Goal: Task Accomplishment & Management: Complete application form

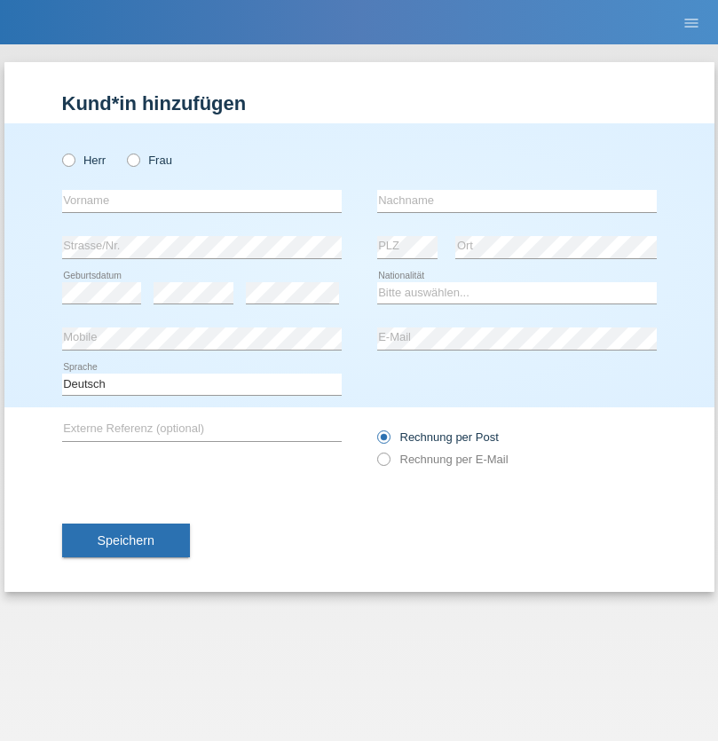
radio input "true"
click at [201, 201] on input "text" at bounding box center [202, 201] width 280 height 22
type input "[PERSON_NAME]"
click at [516, 201] on input "text" at bounding box center [517, 201] width 280 height 22
type input "Ferhati"
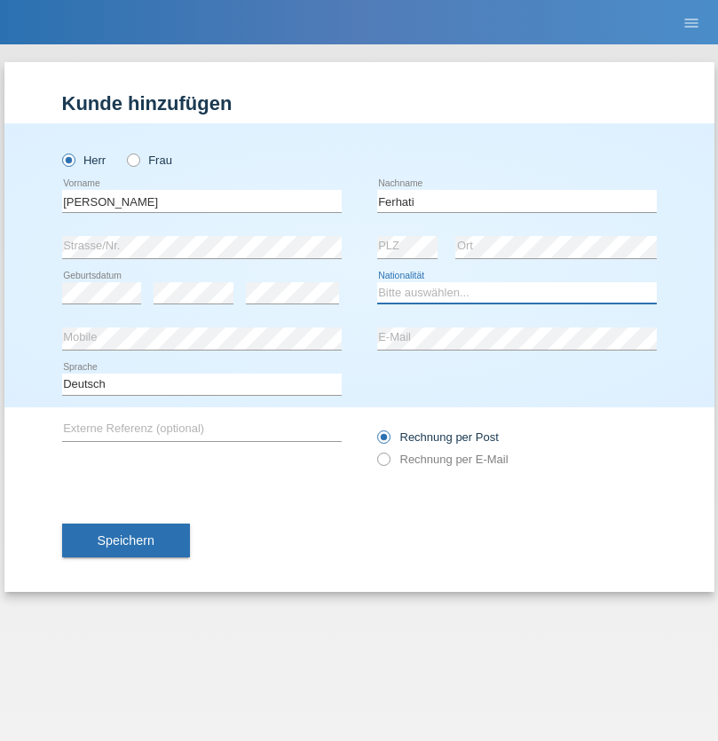
select select "DE"
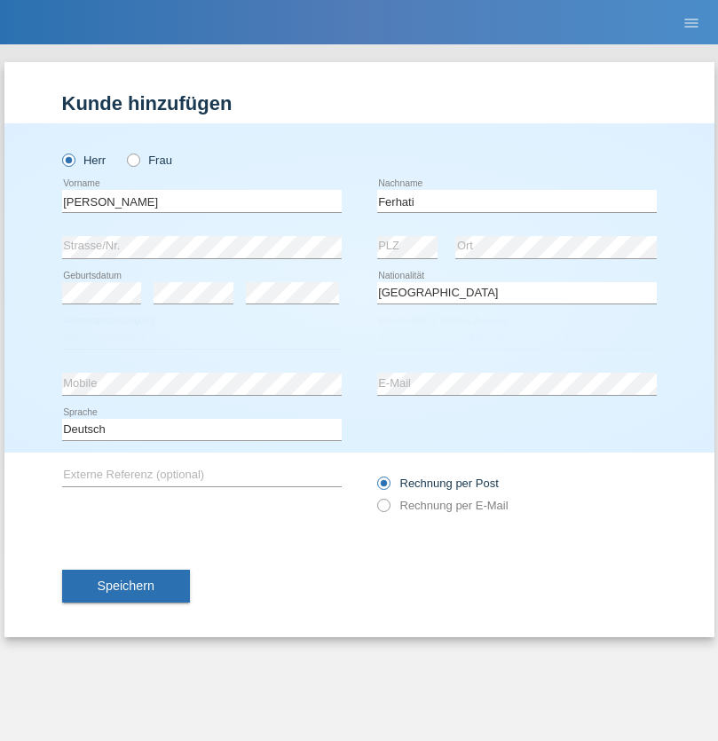
select select "C"
select select "14"
select select "02"
select select "2021"
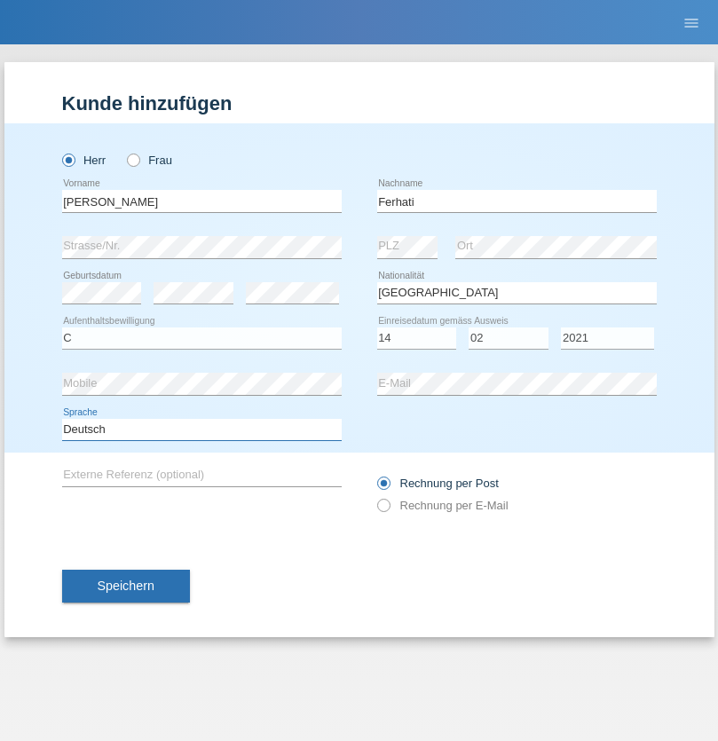
select select "en"
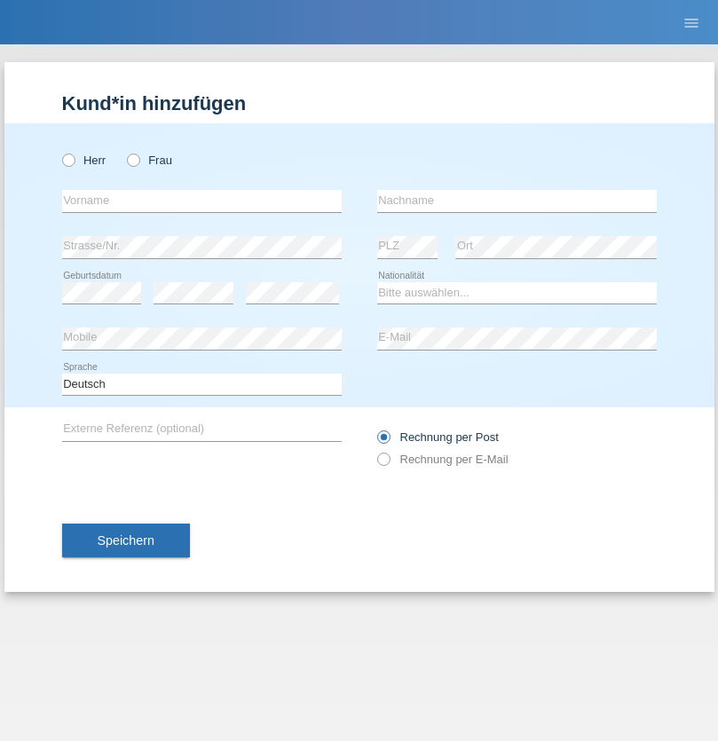
radio input "true"
click at [201, 201] on input "text" at bounding box center [202, 201] width 280 height 22
type input "firat"
click at [516, 201] on input "text" at bounding box center [517, 201] width 280 height 22
type input "kara"
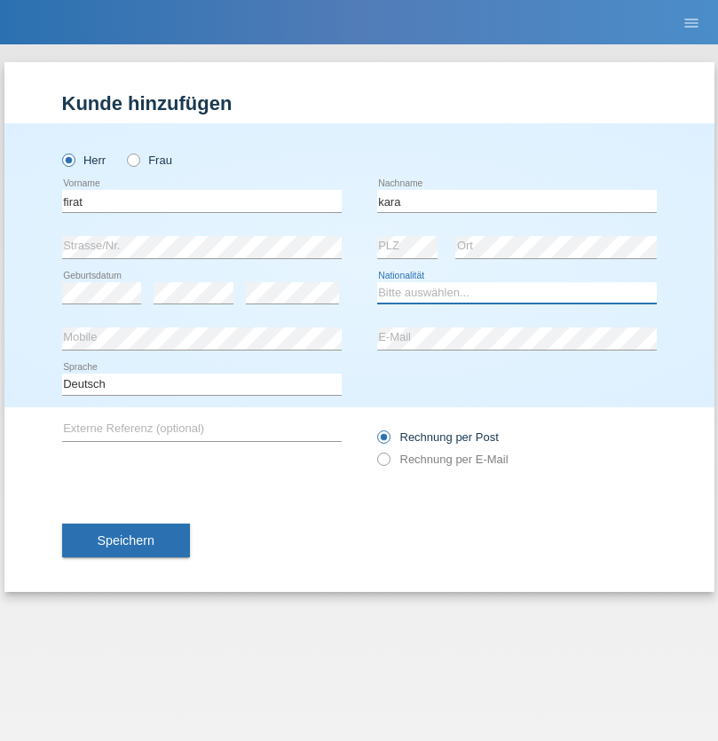
select select "CH"
radio input "true"
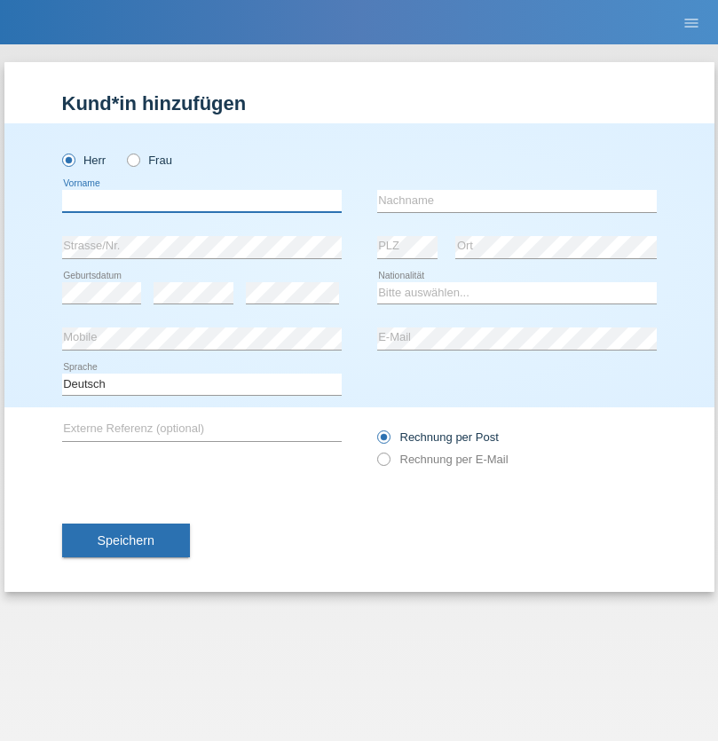
click at [201, 201] on input "text" at bounding box center [202, 201] width 280 height 22
type input "[PERSON_NAME]"
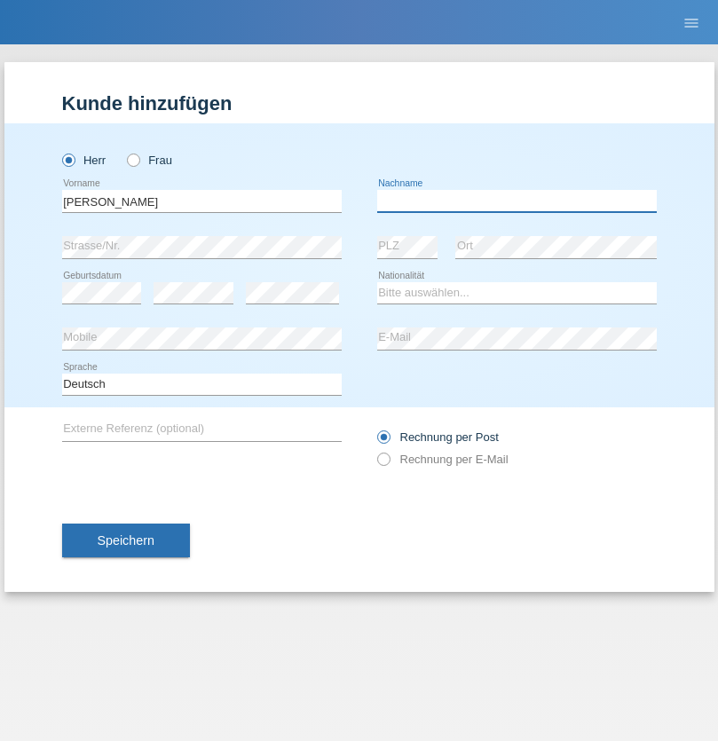
click at [516, 201] on input "text" at bounding box center [517, 201] width 280 height 22
type input "[PERSON_NAME]"
select select "RO"
select select "C"
select select "11"
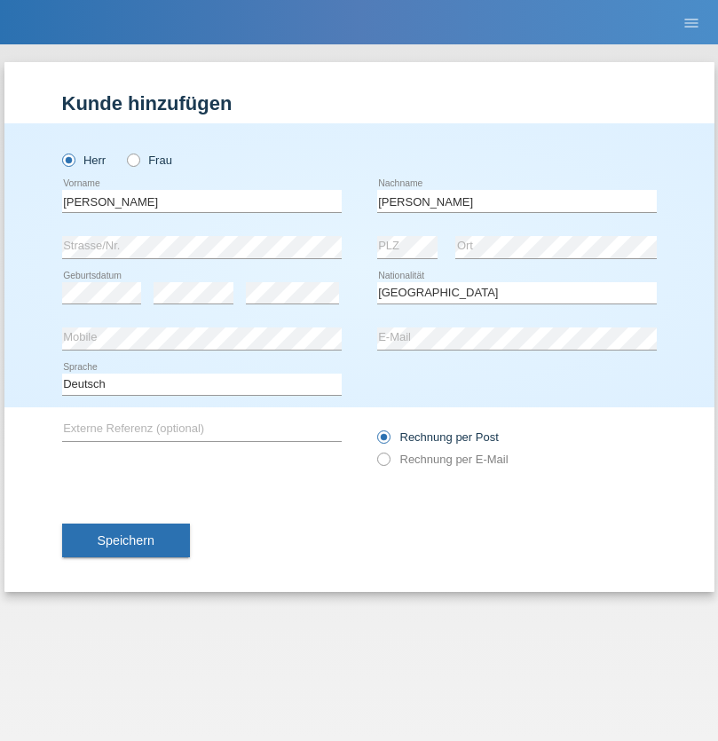
select select "02"
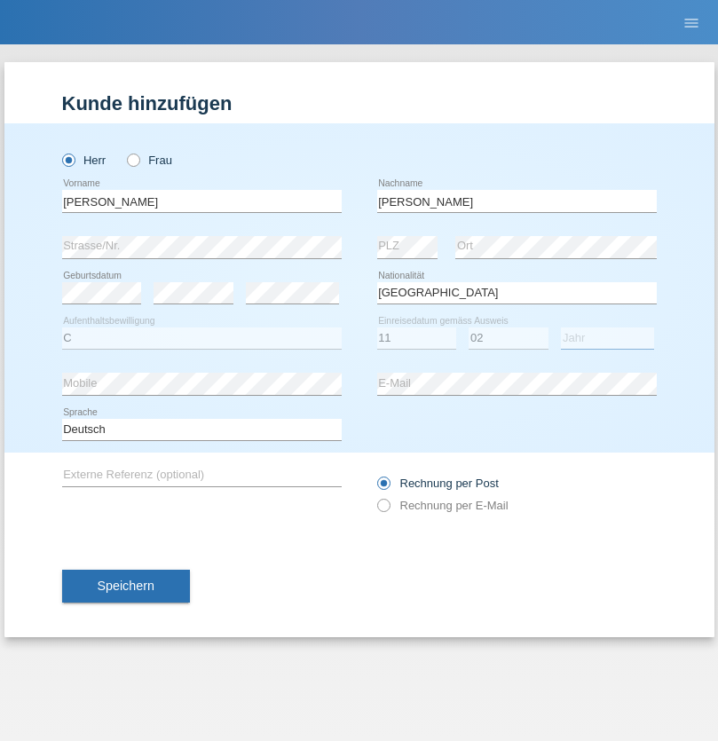
select select "2011"
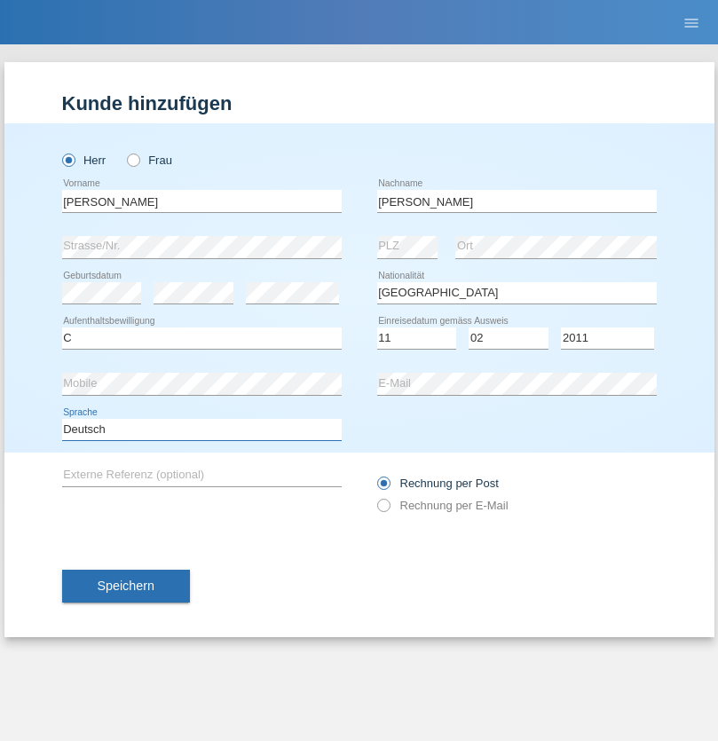
select select "en"
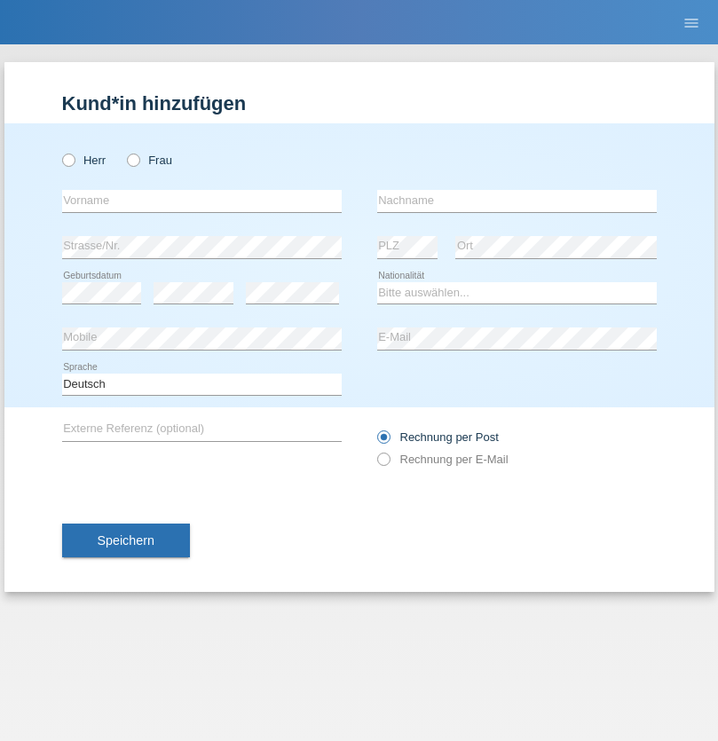
radio input "true"
click at [201, 201] on input "text" at bounding box center [202, 201] width 280 height 22
type input "Hasan"
click at [516, 201] on input "text" at bounding box center [517, 201] width 280 height 22
type input "Ymeri"
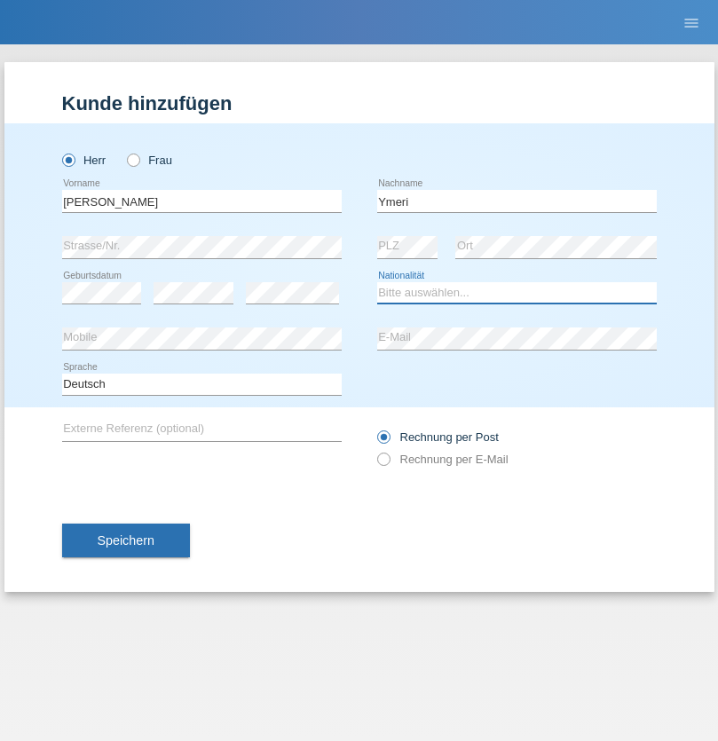
select select "XK"
select select "C"
select select "21"
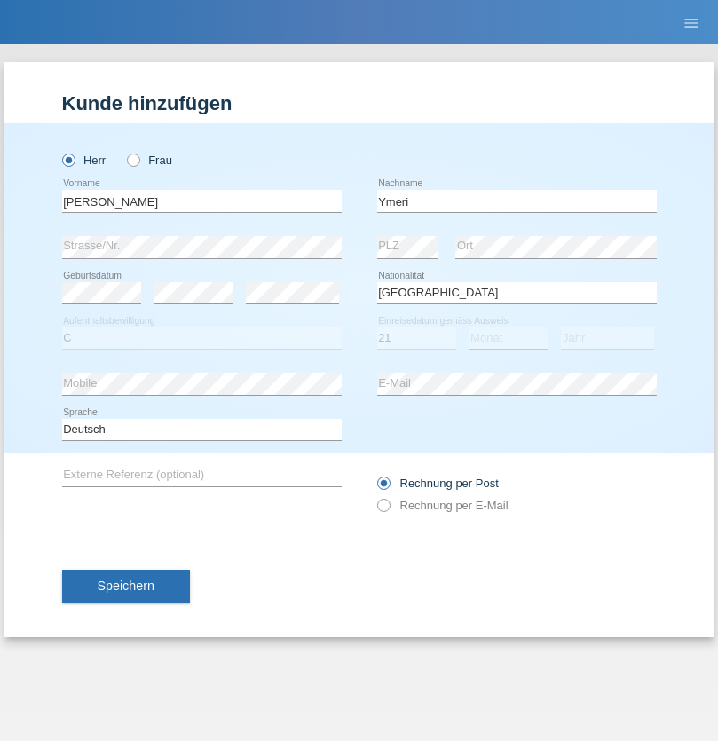
select select "03"
select select "1991"
